Goal: Task Accomplishment & Management: Manage account settings

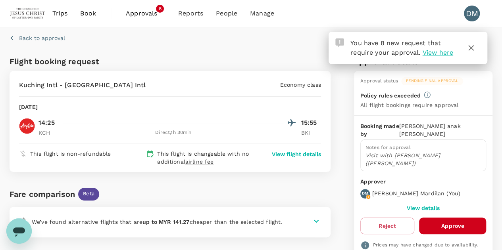
click at [437, 52] on span "View here" at bounding box center [437, 53] width 31 height 8
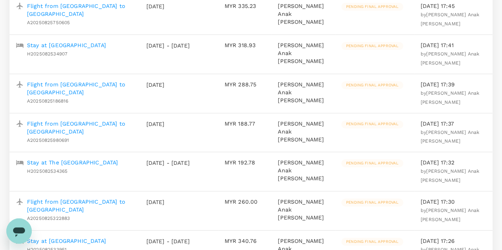
scroll to position [238, 0]
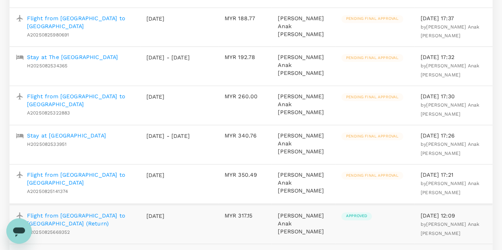
click at [110, 174] on p "Flight from [GEOGRAPHIC_DATA] to [GEOGRAPHIC_DATA]" at bounding box center [80, 179] width 107 height 16
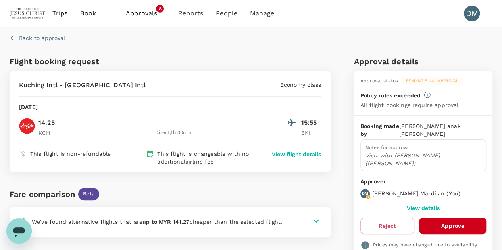
click at [447, 218] on button "Approve" at bounding box center [452, 226] width 67 height 17
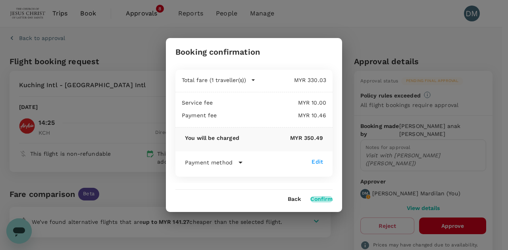
click at [324, 199] on button "Confirm" at bounding box center [321, 199] width 22 height 6
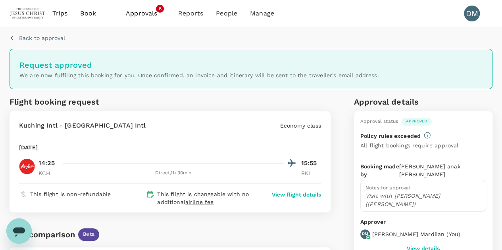
click at [142, 16] on span "Approvals" at bounding box center [146, 14] width 40 height 10
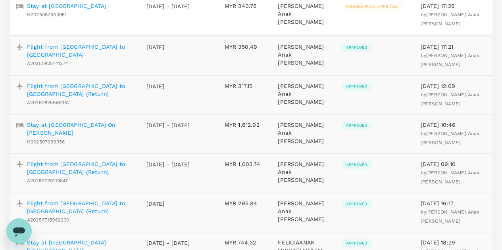
scroll to position [278, 0]
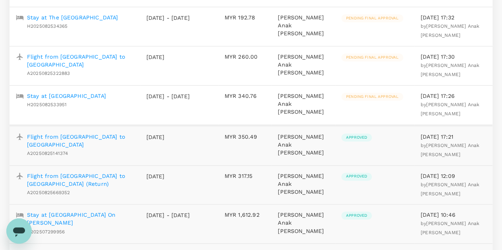
click at [84, 93] on p "Stay at [GEOGRAPHIC_DATA]" at bounding box center [66, 96] width 79 height 8
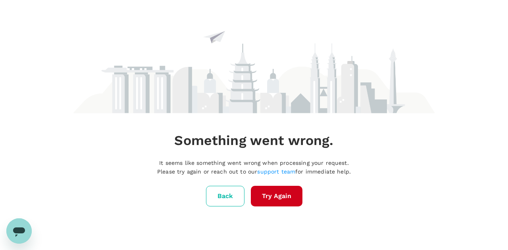
click at [268, 197] on button "Try Again" at bounding box center [277, 196] width 52 height 21
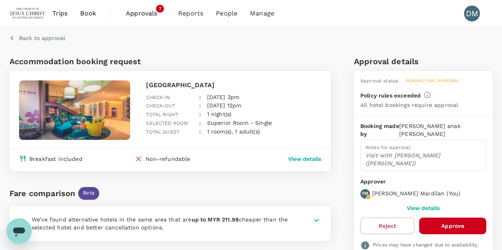
click at [453, 218] on button "Approve" at bounding box center [452, 226] width 67 height 17
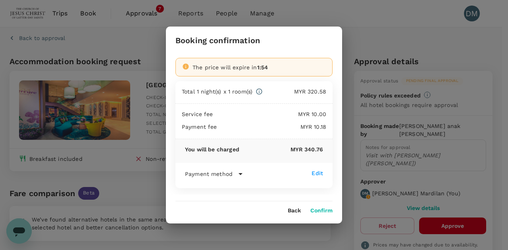
click at [324, 213] on button "Confirm" at bounding box center [321, 211] width 22 height 6
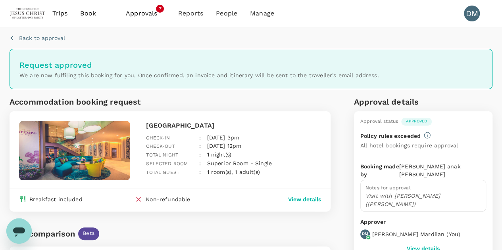
click at [149, 16] on span "Approvals" at bounding box center [146, 14] width 40 height 10
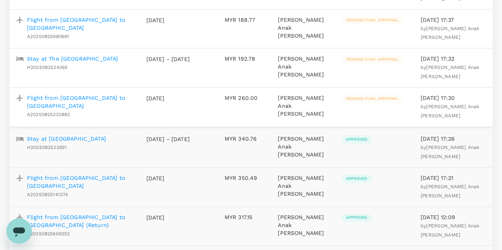
scroll to position [238, 0]
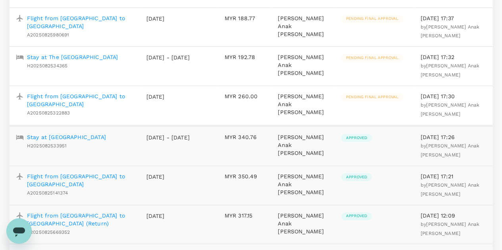
click at [56, 95] on p "Flight from [GEOGRAPHIC_DATA] to [GEOGRAPHIC_DATA]" at bounding box center [80, 100] width 107 height 16
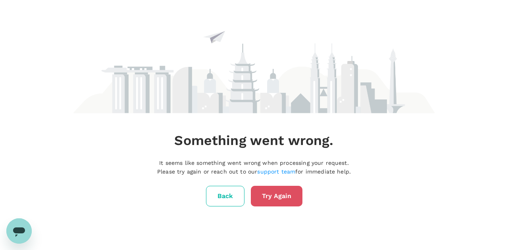
click at [275, 192] on button "Try Again" at bounding box center [277, 196] width 52 height 21
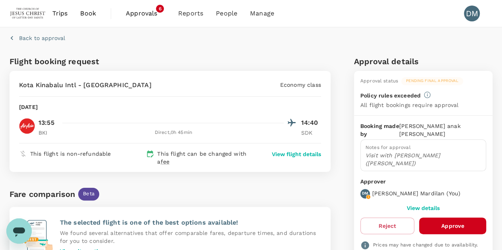
click at [453, 218] on button "Approve" at bounding box center [452, 226] width 67 height 17
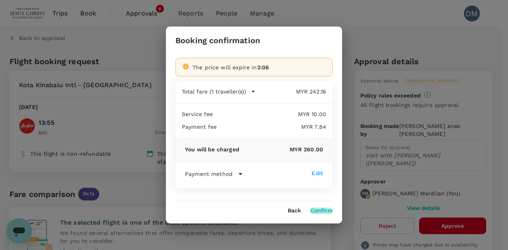
click at [319, 211] on button "Confirm" at bounding box center [321, 211] width 22 height 6
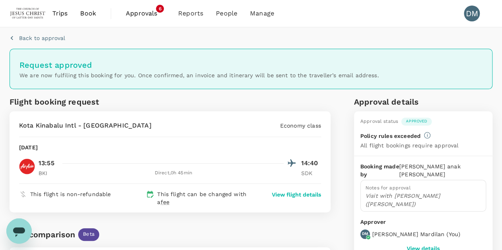
click at [148, 12] on span "Approvals" at bounding box center [146, 14] width 40 height 10
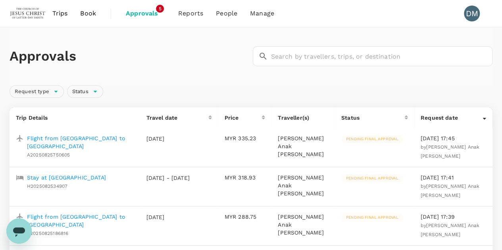
scroll to position [119, 0]
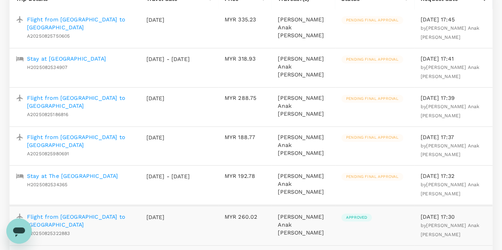
click at [77, 175] on p "Stay at The [GEOGRAPHIC_DATA]" at bounding box center [72, 176] width 91 height 8
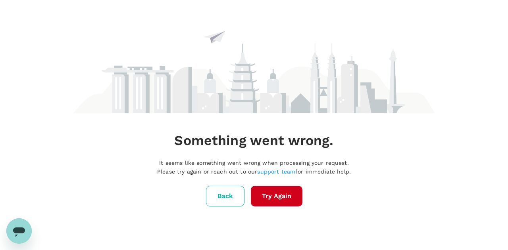
click at [268, 198] on button "Try Again" at bounding box center [277, 196] width 52 height 21
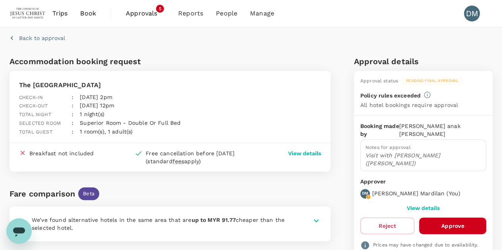
click at [441, 218] on button "Approve" at bounding box center [452, 226] width 67 height 17
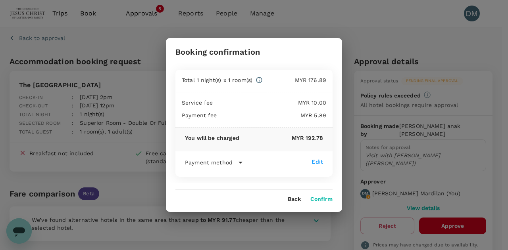
click at [326, 202] on button "Confirm" at bounding box center [321, 199] width 22 height 6
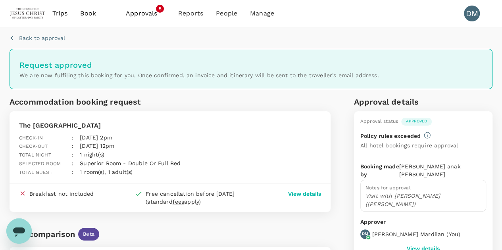
click at [139, 14] on span "Approvals" at bounding box center [146, 14] width 40 height 10
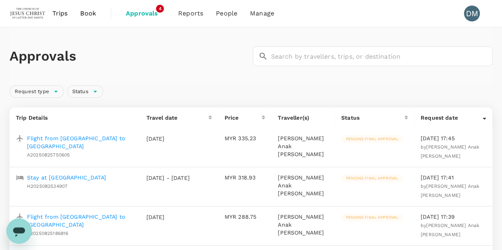
scroll to position [159, 0]
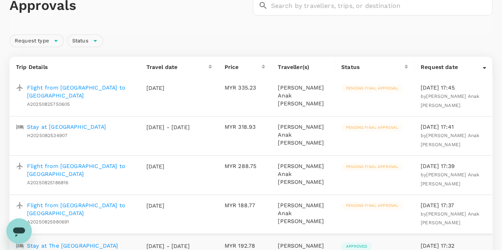
scroll to position [119, 0]
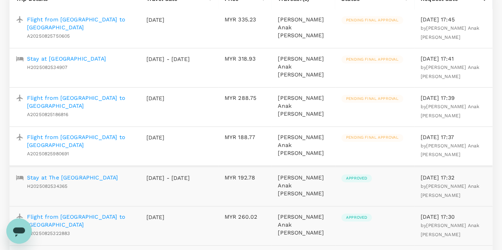
click at [62, 138] on p "Flight from [GEOGRAPHIC_DATA] to [GEOGRAPHIC_DATA]" at bounding box center [80, 141] width 107 height 16
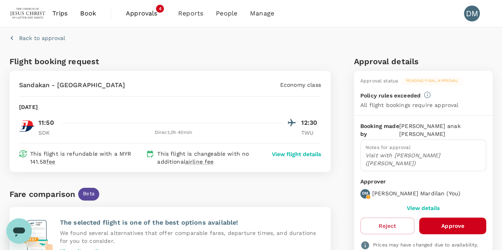
click at [446, 218] on button "Approve" at bounding box center [452, 226] width 67 height 17
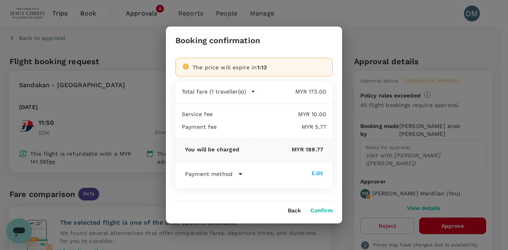
click at [318, 213] on button "Confirm" at bounding box center [321, 211] width 22 height 6
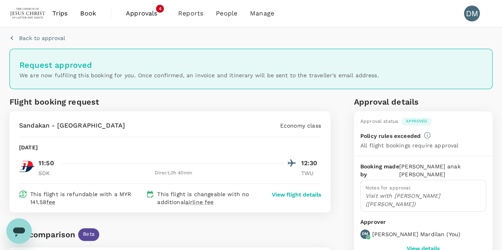
click at [137, 14] on span "Approvals" at bounding box center [146, 14] width 40 height 10
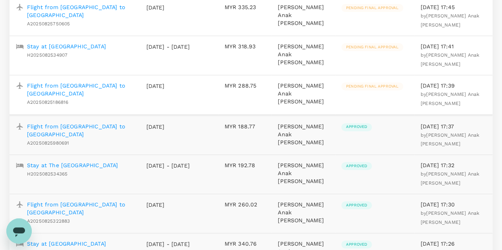
scroll to position [119, 0]
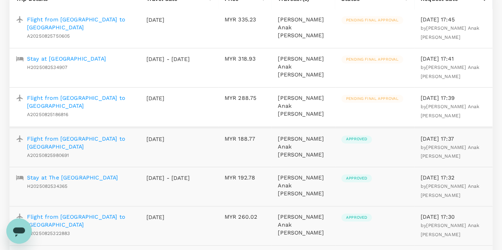
click at [72, 99] on p "Flight from [GEOGRAPHIC_DATA] to [GEOGRAPHIC_DATA]" at bounding box center [80, 102] width 107 height 16
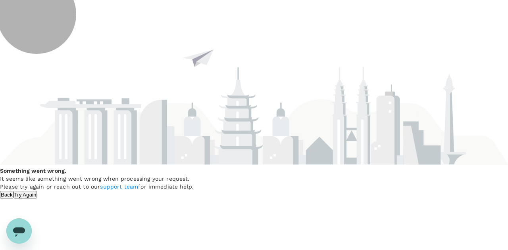
click at [37, 199] on button "Try Again" at bounding box center [25, 195] width 24 height 8
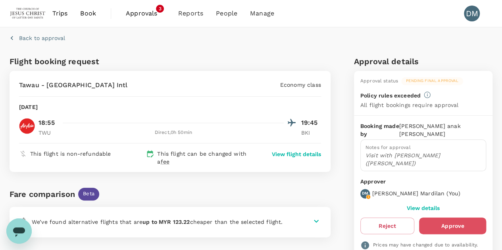
click at [445, 218] on button "Approve" at bounding box center [452, 226] width 67 height 17
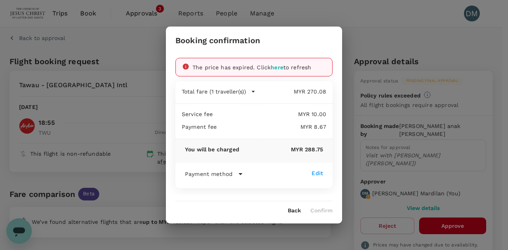
click at [281, 69] on span "here" at bounding box center [277, 67] width 13 height 6
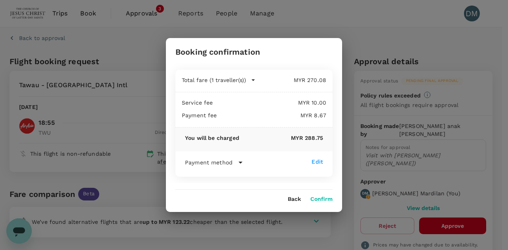
click at [325, 204] on div "Booking confirmation Total fare (1 traveller(s)) MYR 270.08 Air fare MYR 222.49…" at bounding box center [254, 125] width 176 height 174
click at [323, 201] on button "Confirm" at bounding box center [321, 199] width 22 height 6
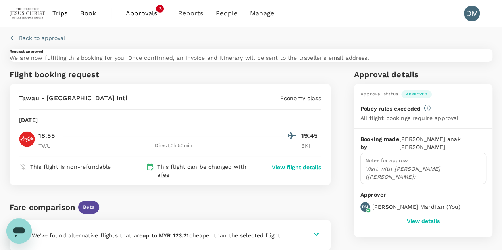
click at [146, 12] on span "Approvals" at bounding box center [146, 14] width 40 height 10
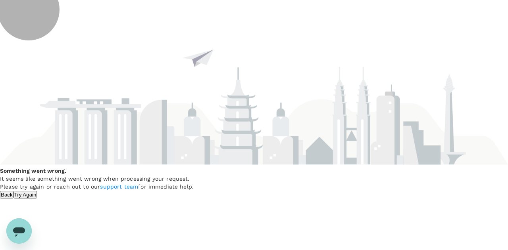
click at [37, 196] on button "Try Again" at bounding box center [25, 195] width 24 height 8
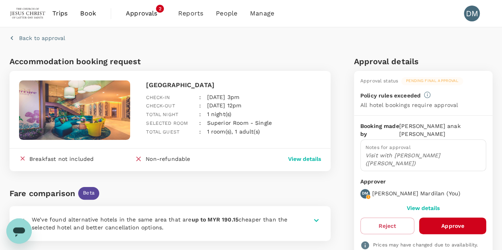
click at [478, 218] on button "Approve" at bounding box center [452, 226] width 67 height 17
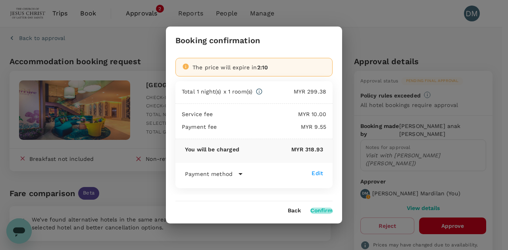
click at [322, 209] on button "Confirm" at bounding box center [321, 211] width 22 height 6
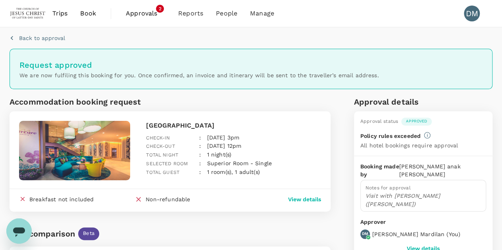
click at [143, 15] on span "Approvals" at bounding box center [146, 14] width 40 height 10
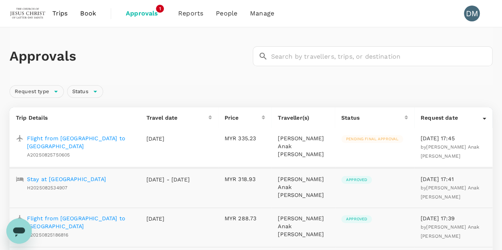
click at [77, 139] on p "Flight from [GEOGRAPHIC_DATA] to [GEOGRAPHIC_DATA]" at bounding box center [80, 143] width 107 height 16
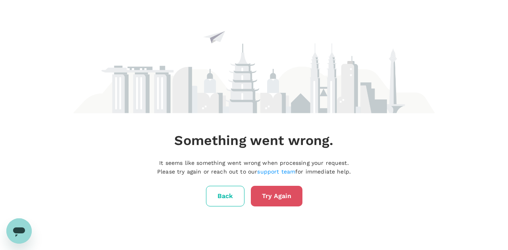
click at [290, 198] on button "Try Again" at bounding box center [277, 196] width 52 height 21
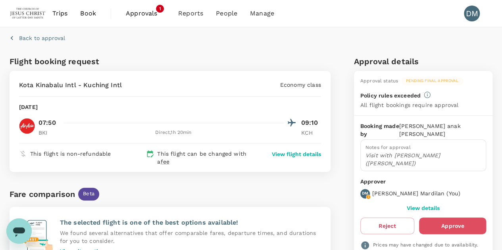
click at [441, 218] on button "Approve" at bounding box center [452, 226] width 67 height 17
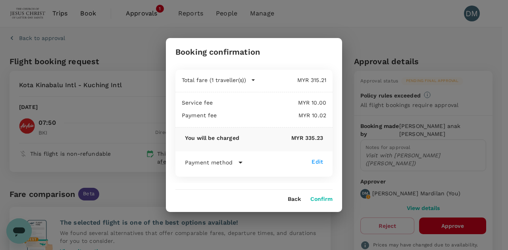
click at [321, 200] on button "Confirm" at bounding box center [321, 199] width 22 height 6
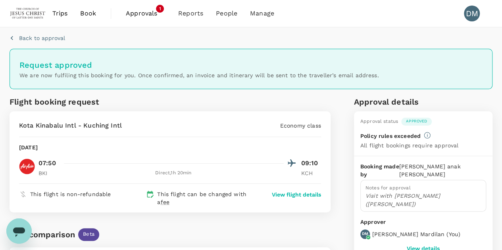
click at [142, 15] on span "Approvals" at bounding box center [146, 14] width 40 height 10
